Goal: Information Seeking & Learning: Check status

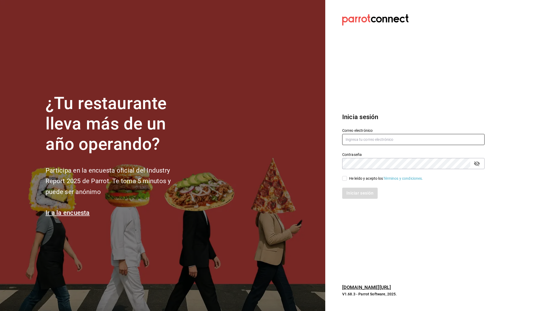
type input "ecastillongu@gmail.com"
click at [343, 176] on input "He leído y acepto los Términos y condiciones." at bounding box center [344, 178] width 5 height 5
checkbox input "true"
click at [354, 195] on button "Iniciar sesión" at bounding box center [360, 193] width 36 height 11
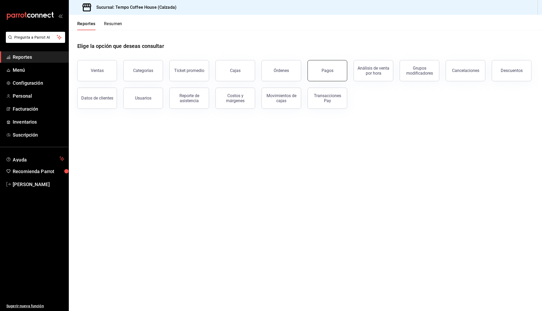
click at [322, 68] on div "Pagos" at bounding box center [328, 70] width 12 height 5
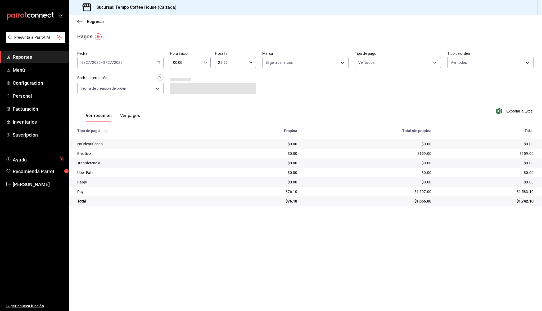
click at [139, 63] on div "[DATE] [DATE] - [DATE] [DATE]" at bounding box center [120, 62] width 86 height 11
click at [114, 91] on span "Ayer" at bounding box center [102, 91] width 41 height 6
drag, startPoint x: 302, startPoint y: 193, endPoint x: 285, endPoint y: 190, distance: 17.2
click at [285, 190] on td "$244.83" at bounding box center [263, 192] width 80 height 10
copy div "$244.83"
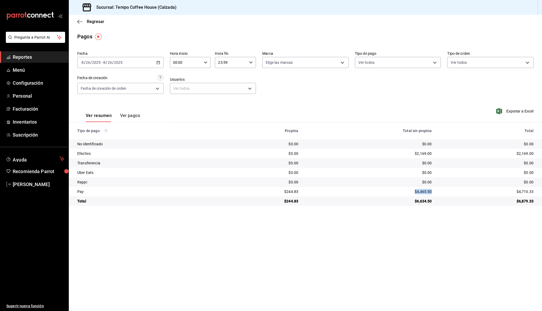
drag, startPoint x: 431, startPoint y: 193, endPoint x: 411, endPoint y: 191, distance: 20.0
click at [411, 191] on td "$4,465.50" at bounding box center [370, 192] width 134 height 10
copy div "$4,465.50"
drag, startPoint x: 433, startPoint y: 153, endPoint x: 413, endPoint y: 152, distance: 20.4
click at [413, 152] on td "$2,169.00" at bounding box center [370, 154] width 134 height 10
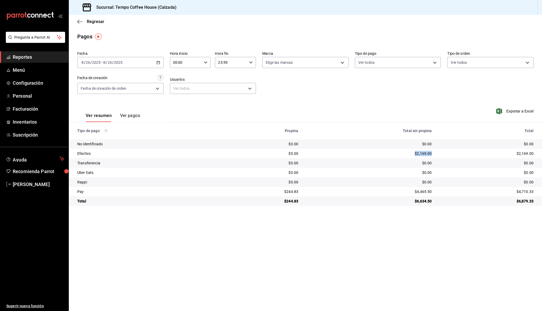
copy div "$2,169.00"
